Goal: Information Seeking & Learning: Understand process/instructions

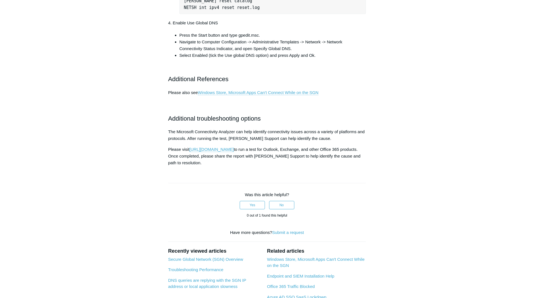
scroll to position [420, 0]
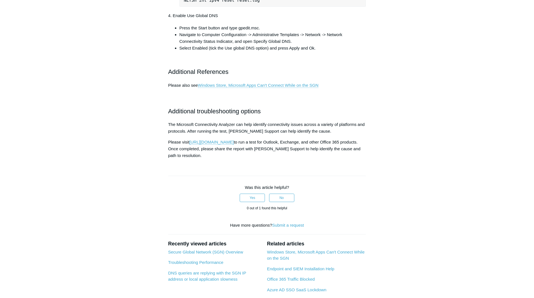
click at [183, 135] on p "The Microsoft Connectivity Analyzer can help identify connectivity issues acros…" at bounding box center [267, 127] width 198 height 13
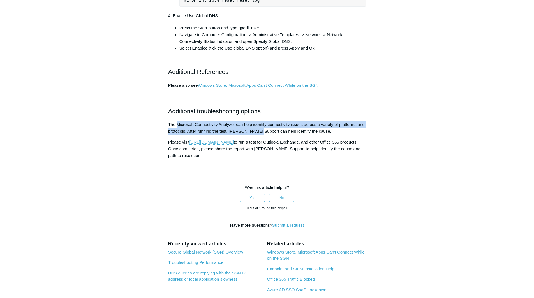
drag, startPoint x: 183, startPoint y: 154, endPoint x: 254, endPoint y: 156, distance: 70.9
click at [254, 135] on p "The Microsoft Connectivity Analyzer can help identify connectivity issues acros…" at bounding box center [267, 127] width 198 height 13
drag, startPoint x: 254, startPoint y: 156, endPoint x: 239, endPoint y: 152, distance: 15.5
click at [239, 135] on p "The Microsoft Connectivity Analyzer can help identify connectivity issues acros…" at bounding box center [267, 127] width 198 height 13
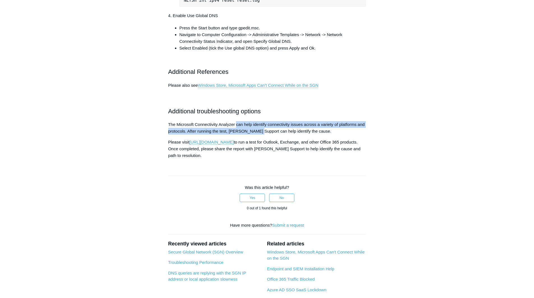
click at [239, 135] on p "The Microsoft Connectivity Analyzer can help identify connectivity issues acros…" at bounding box center [267, 127] width 198 height 13
drag, startPoint x: 239, startPoint y: 152, endPoint x: 220, endPoint y: 157, distance: 19.6
click at [220, 135] on p "The Microsoft Connectivity Analyzer can help identify connectivity issues acros…" at bounding box center [267, 127] width 198 height 13
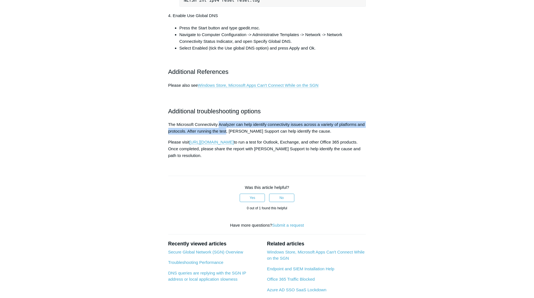
click at [220, 135] on p "The Microsoft Connectivity Analyzer can help identify connectivity issues acros…" at bounding box center [267, 127] width 198 height 13
drag, startPoint x: 220, startPoint y: 154, endPoint x: 220, endPoint y: 159, distance: 5.0
click at [220, 135] on p "The Microsoft Connectivity Analyzer can help identify connectivity issues acros…" at bounding box center [267, 127] width 198 height 13
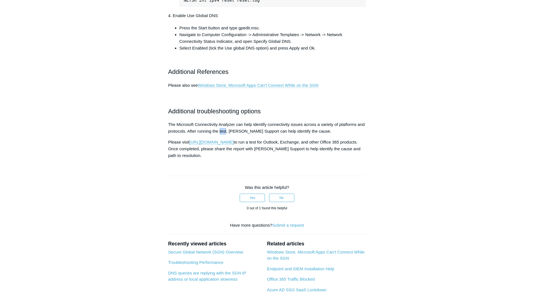
click at [218, 135] on p "The Microsoft Connectivity Analyzer can help identify connectivity issues acros…" at bounding box center [267, 127] width 198 height 13
click at [172, 135] on p "The Microsoft Connectivity Analyzer can help identify connectivity issues acros…" at bounding box center [267, 127] width 198 height 13
drag, startPoint x: 172, startPoint y: 154, endPoint x: 222, endPoint y: 154, distance: 50.7
click at [222, 135] on p "The Microsoft Connectivity Analyzer can help identify connectivity issues acros…" at bounding box center [267, 127] width 198 height 13
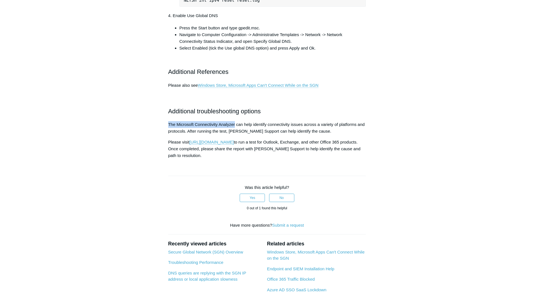
click at [222, 135] on p "The Microsoft Connectivity Analyzer can help identify connectivity issues acros…" at bounding box center [267, 127] width 198 height 13
click at [168, 116] on h2 "Additional troubleshooting options" at bounding box center [267, 111] width 198 height 10
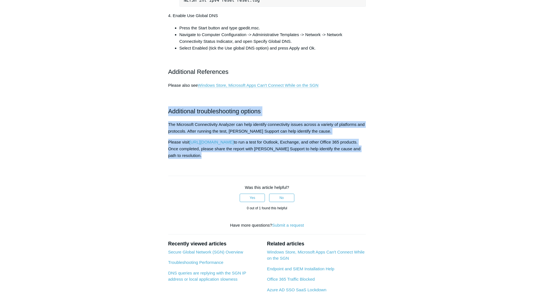
drag, startPoint x: 168, startPoint y: 140, endPoint x: 208, endPoint y: 184, distance: 59.1
copy article "Additional troubleshooting options The Microsoft Connectivity Analyzer can help…"
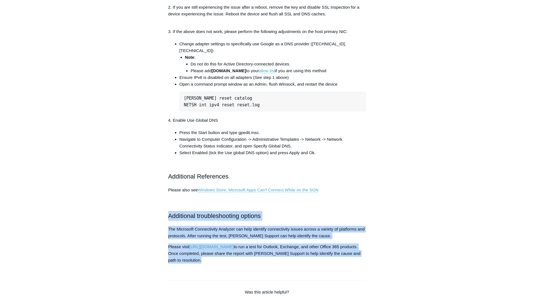
scroll to position [364, 0]
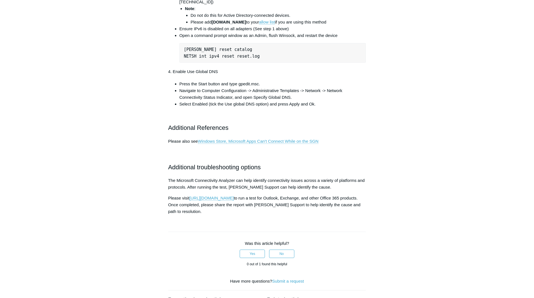
click at [130, 115] on aside "Articles in this section Azure KMS License Activation SMB Transfers Slow Betwee…" at bounding box center [131, 44] width 55 height 714
